Goal: Task Accomplishment & Management: Complete application form

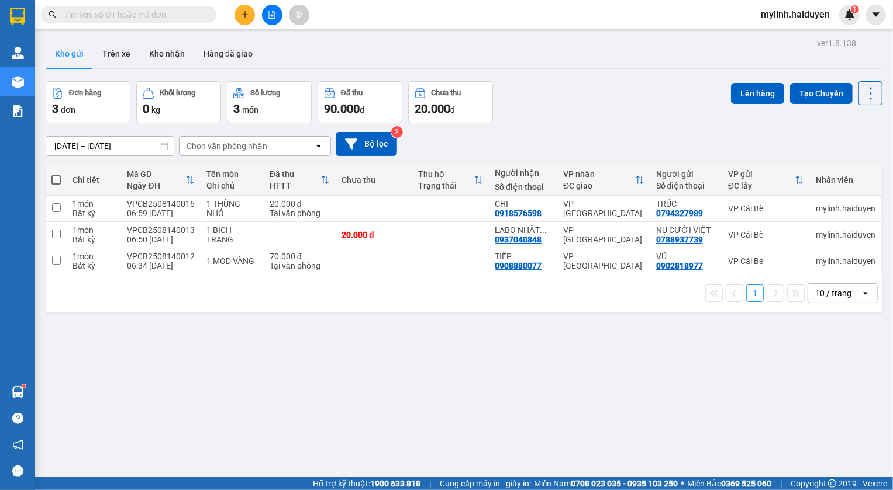
click at [160, 12] on input "text" at bounding box center [133, 14] width 138 height 13
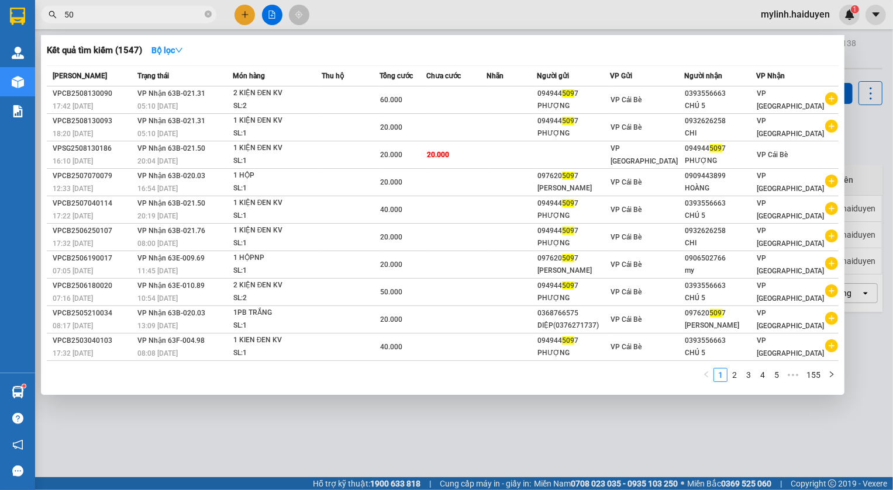
type input "5"
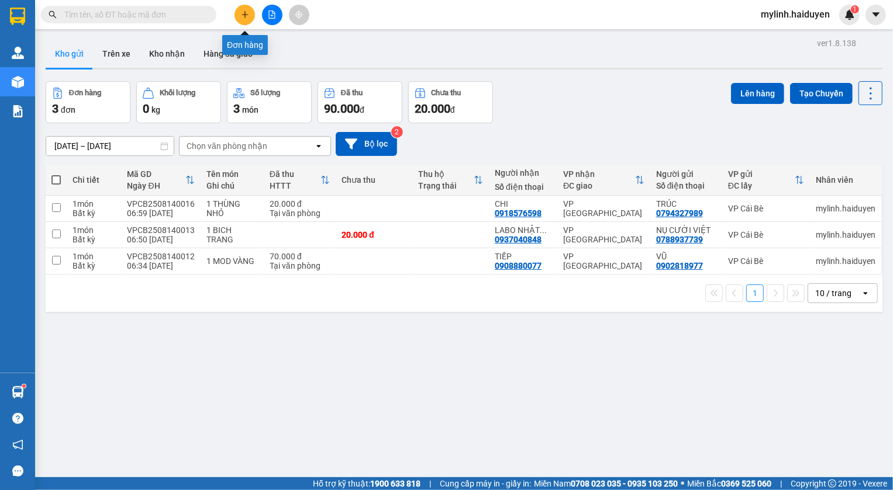
click at [241, 13] on icon "plus" at bounding box center [245, 15] width 8 height 8
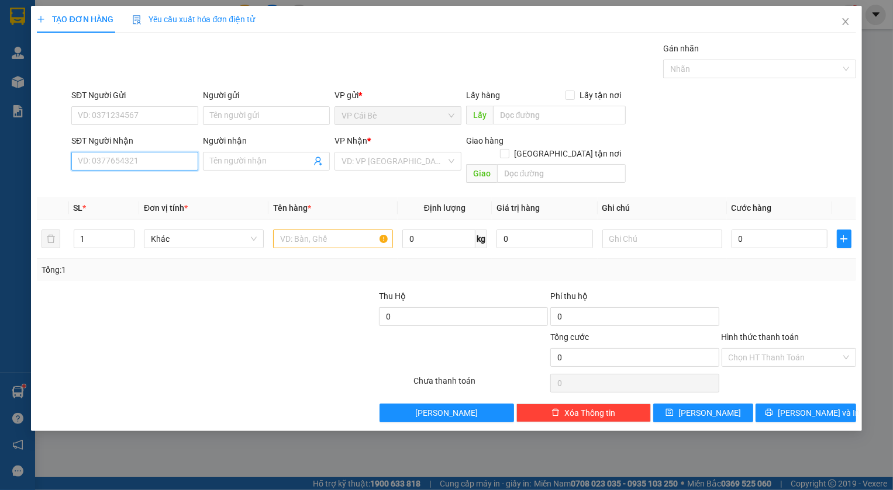
click at [134, 157] on input "SĐT Người Nhận" at bounding box center [134, 161] width 127 height 19
type input "0949163080"
click at [230, 159] on input "Người nhận" at bounding box center [260, 161] width 101 height 13
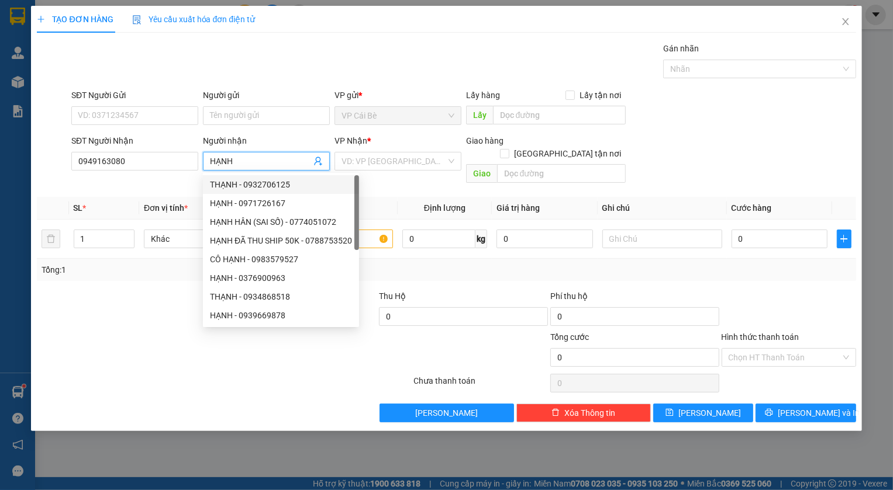
type input "HẠNH"
click at [72, 348] on div at bounding box center [156, 351] width 240 height 41
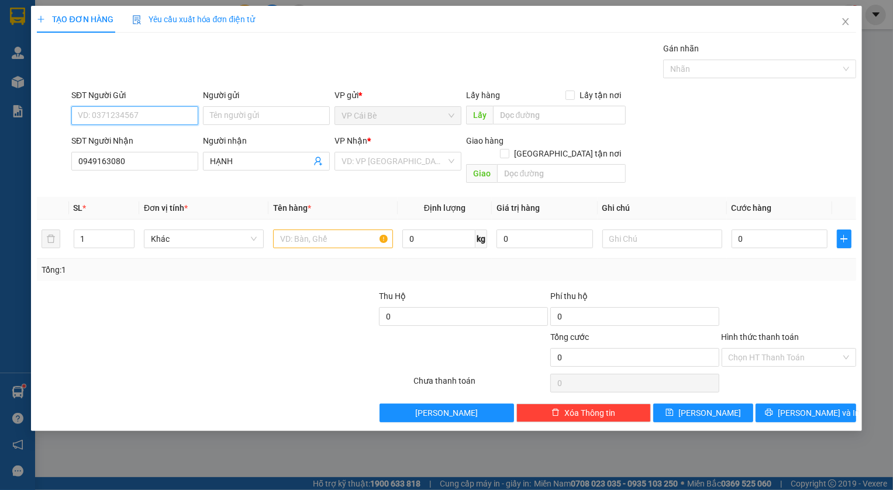
click at [151, 114] on input "SĐT Người Gửi" at bounding box center [134, 115] width 127 height 19
type input "0978860712"
click at [148, 136] on div "0978860712 - BÍCH" at bounding box center [134, 139] width 113 height 13
type input "BÍCH"
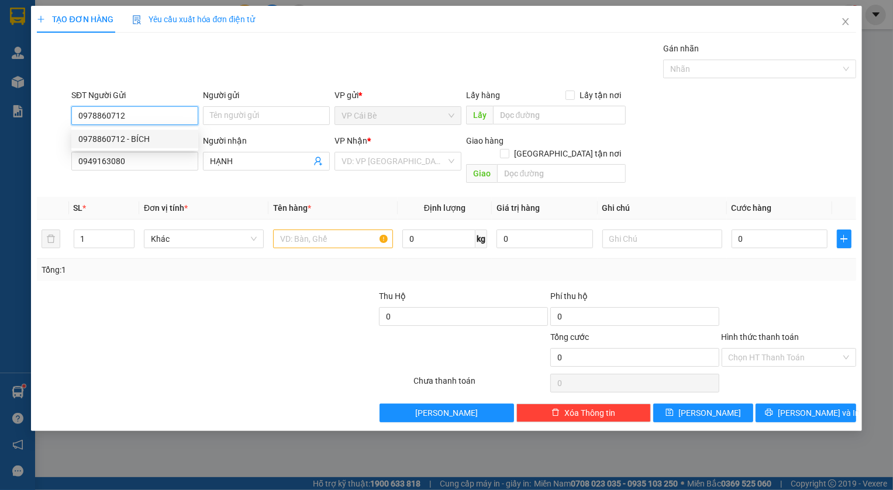
type input "LX NGỌC BÍCH"
type input "20.000"
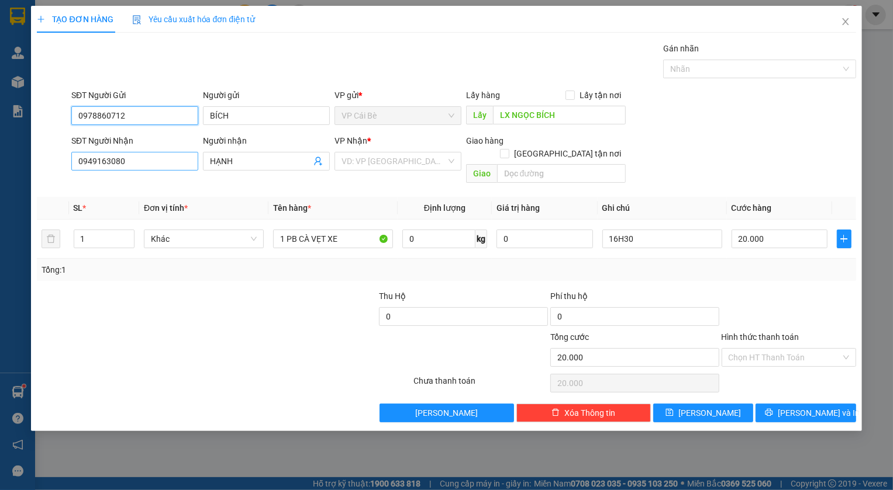
type input "0978860712"
click at [131, 162] on input "0949163080" at bounding box center [134, 161] width 127 height 19
click at [141, 161] on input "0949163080" at bounding box center [134, 161] width 127 height 19
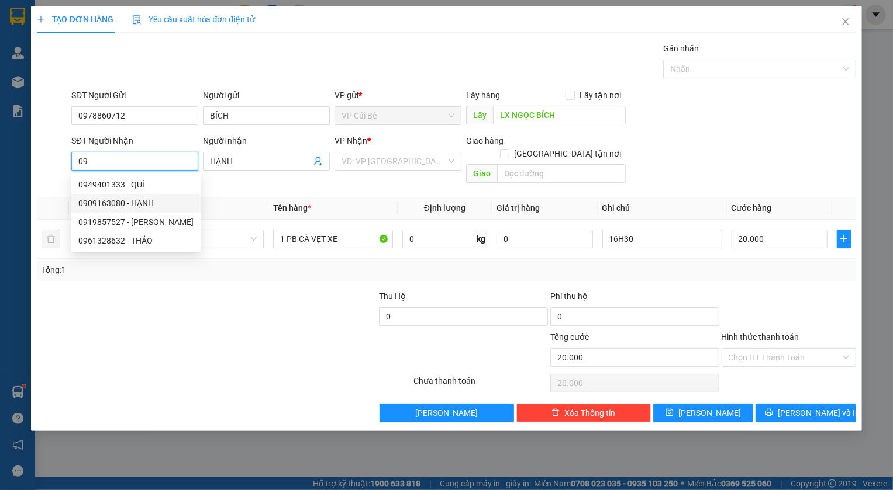
click at [139, 203] on div "0909163080 - HẠNH" at bounding box center [135, 203] width 115 height 13
type input "0909163080"
type input "HẠNH"
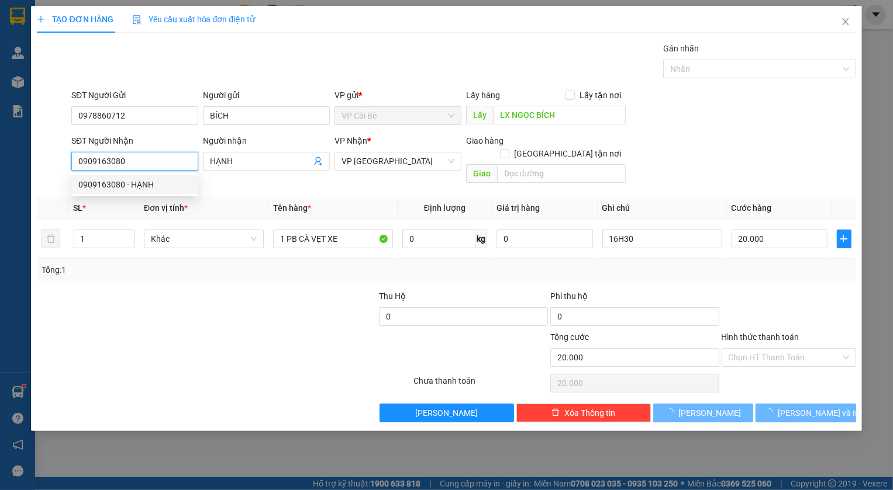
type input "110.000"
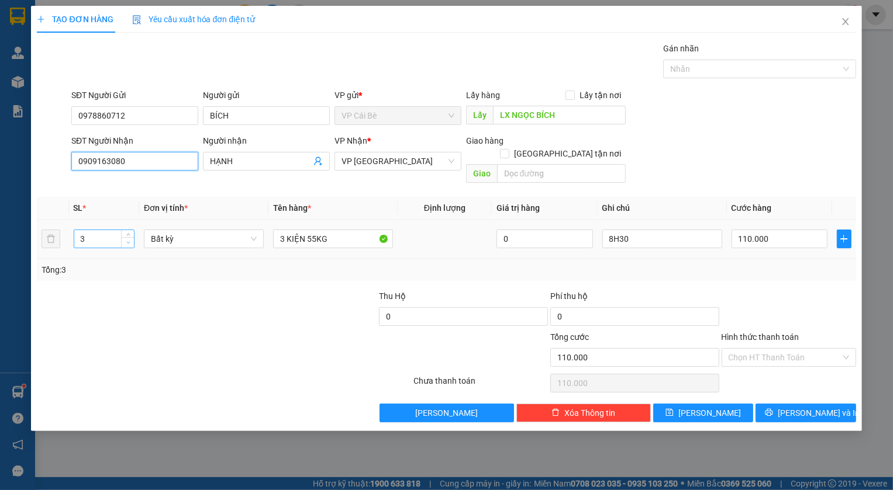
type input "0909163080"
click at [127, 241] on icon "down" at bounding box center [128, 243] width 4 height 4
type input "1"
click at [127, 241] on icon "down" at bounding box center [128, 243] width 4 height 4
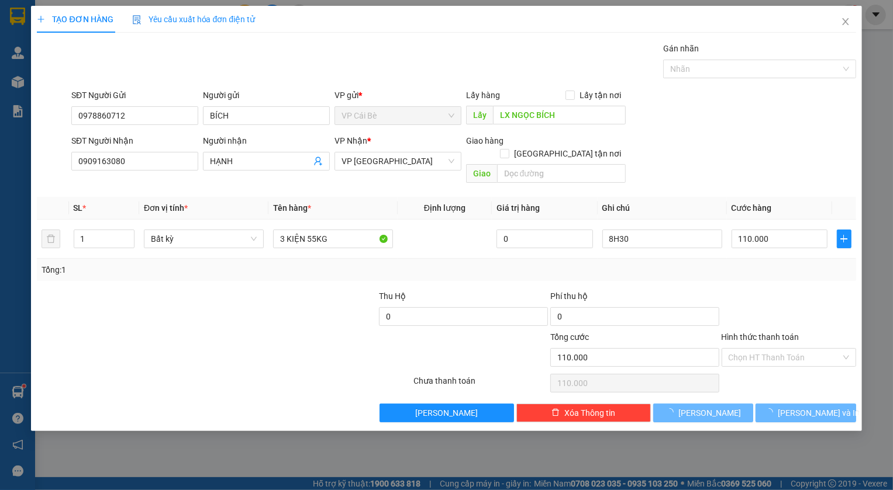
click at [188, 298] on div at bounding box center [121, 310] width 171 height 41
type input "0"
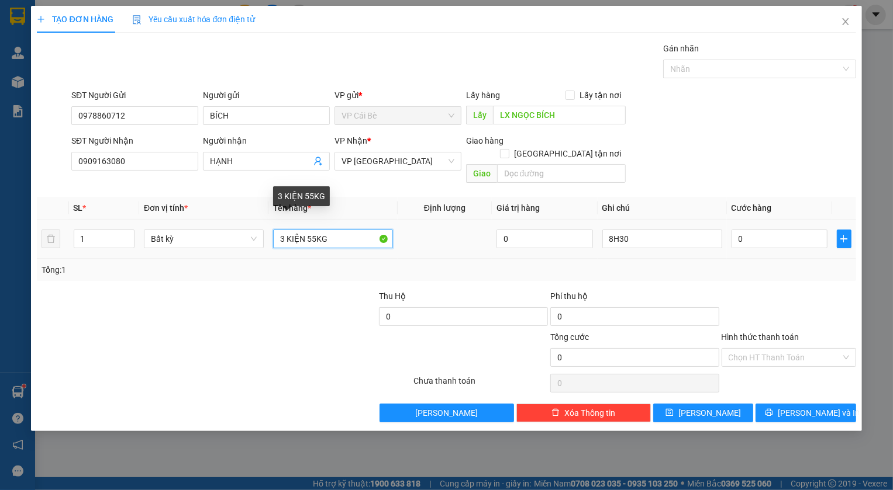
drag, startPoint x: 284, startPoint y: 222, endPoint x: 278, endPoint y: 231, distance: 11.0
click at [278, 231] on input "3 KIỆN 55KG" at bounding box center [333, 239] width 120 height 19
click at [309, 230] on input "1 KIỆN 55KG" at bounding box center [333, 239] width 120 height 19
type input "1 KIỆN 15KG"
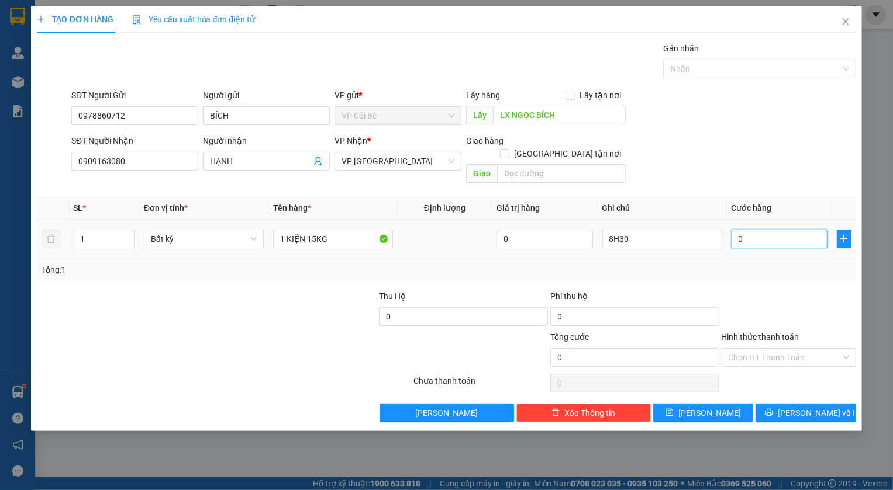
click at [758, 230] on input "0" at bounding box center [779, 239] width 96 height 19
type input "3"
type input "30"
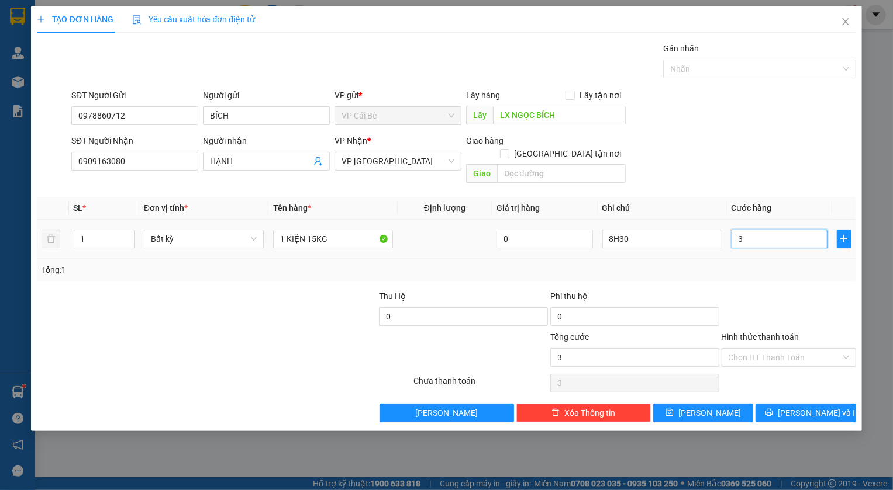
type input "30"
type input "30.000"
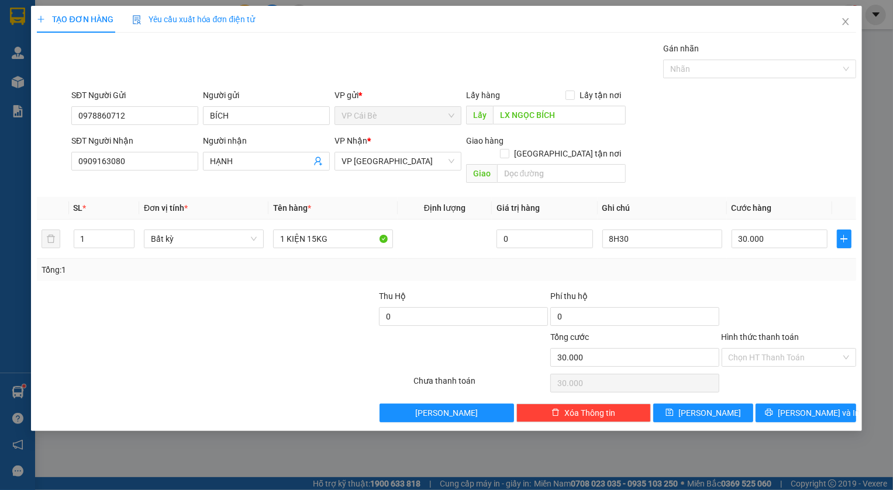
click at [746, 275] on div "Transit Pickup Surcharge Ids Transit Deliver Surcharge Ids Transit Deliver Surc…" at bounding box center [446, 232] width 818 height 380
click at [610, 230] on input "8H30" at bounding box center [662, 239] width 120 height 19
click at [615, 230] on input "8H30" at bounding box center [662, 239] width 120 height 19
type input "9H30"
click at [725, 404] on button "[PERSON_NAME]" at bounding box center [703, 413] width 101 height 19
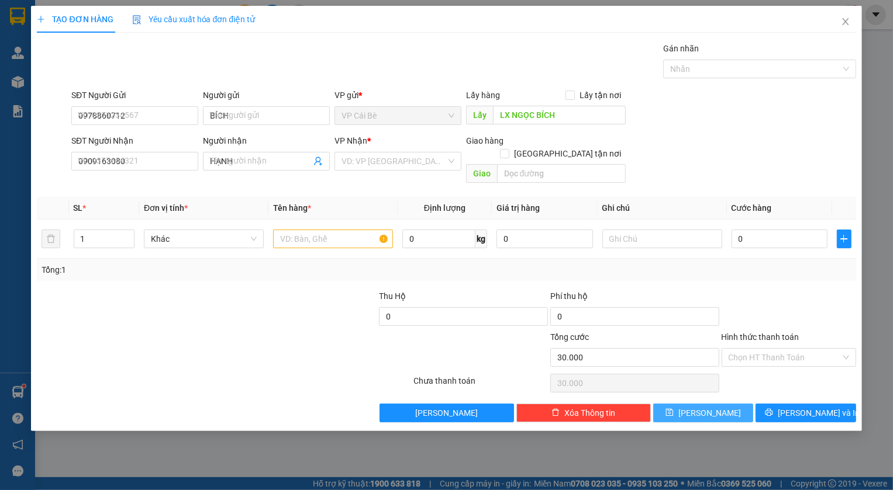
type input "0"
click at [846, 21] on icon "close" at bounding box center [845, 21] width 6 height 7
